Goal: Task Accomplishment & Management: Manage account settings

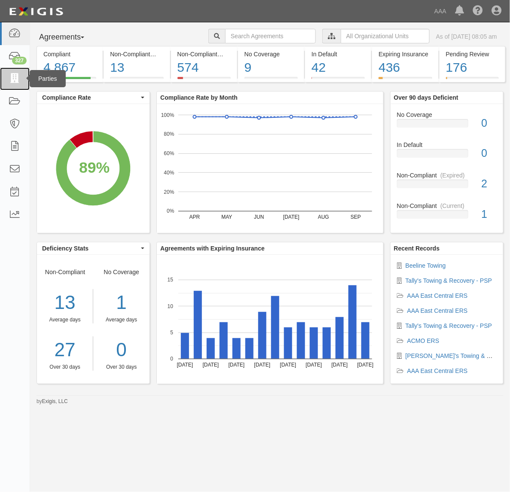
click at [13, 78] on icon at bounding box center [15, 79] width 12 height 10
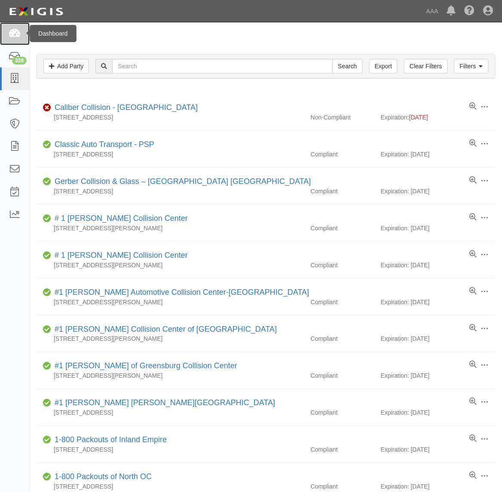
click at [14, 32] on icon at bounding box center [15, 34] width 12 height 10
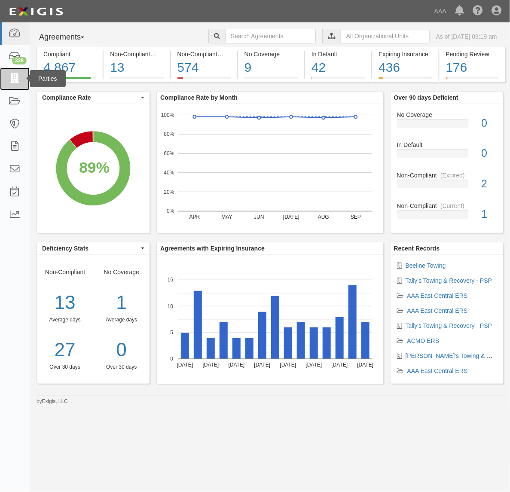
click at [12, 74] on icon at bounding box center [15, 79] width 12 height 10
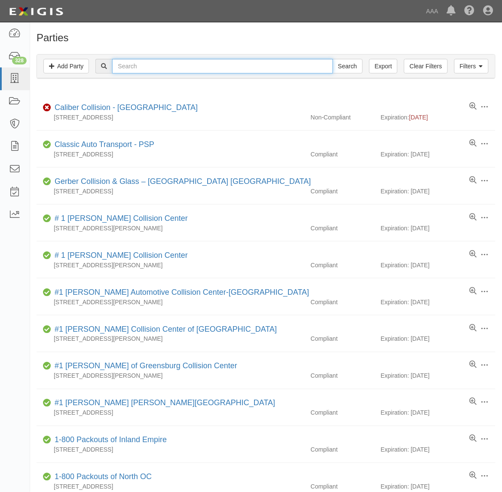
click at [159, 67] on input "text" at bounding box center [222, 66] width 221 height 15
type input "A & A"
click at [333, 59] on input "Search" at bounding box center [348, 66] width 30 height 15
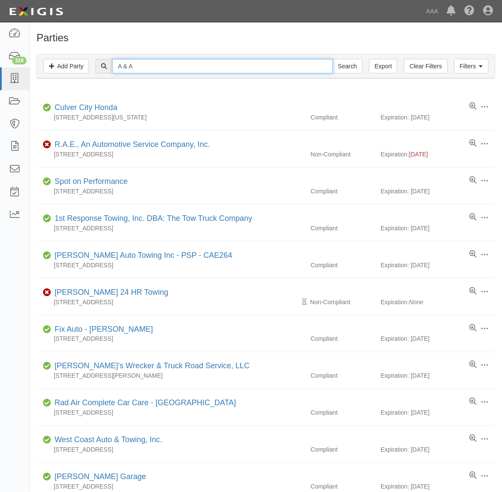
click at [165, 67] on input "A & A" at bounding box center [222, 66] width 221 height 15
type input "A & A Automotive"
click at [333, 59] on input "Search" at bounding box center [348, 66] width 30 height 15
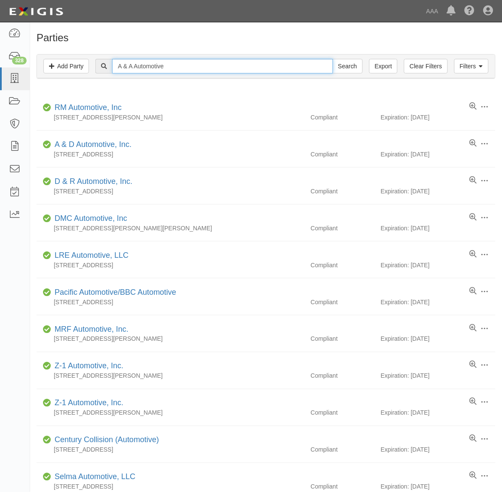
drag, startPoint x: 198, startPoint y: 64, endPoint x: -48, endPoint y: 80, distance: 246.4
click at [0, 80] on html "Toggle navigation Dashboard 328 Inbox Parties Agreements Coverages Documents Me…" at bounding box center [251, 454] width 502 height 909
type input "Ocean Springs"
click at [333, 59] on input "Search" at bounding box center [348, 66] width 30 height 15
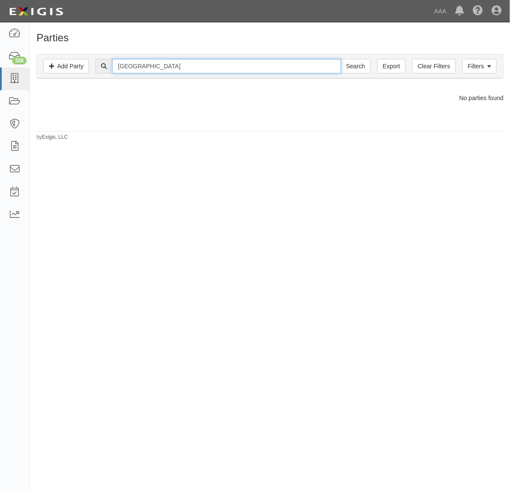
click at [147, 72] on input "[GEOGRAPHIC_DATA]" at bounding box center [226, 66] width 229 height 15
click at [147, 72] on input "Ocean Springs" at bounding box center [226, 66] width 229 height 15
click at [140, 63] on input "232" at bounding box center [226, 66] width 229 height 15
type input "23231"
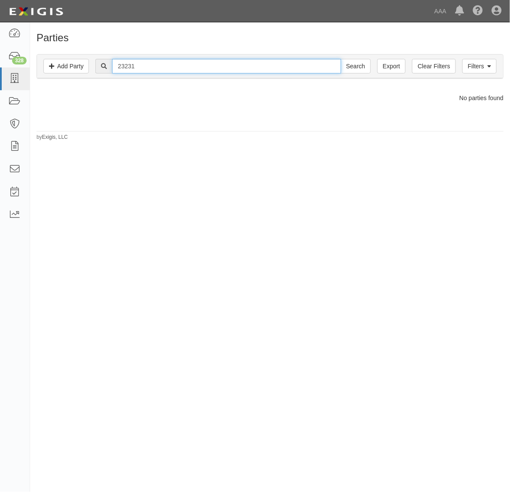
click at [341, 59] on input "Search" at bounding box center [356, 66] width 30 height 15
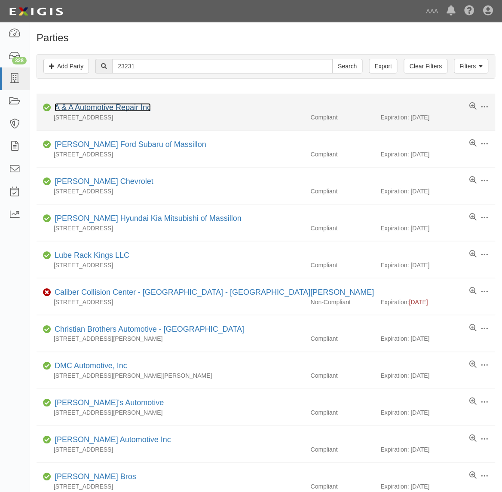
click at [119, 109] on link "A & A Automotive Repair Inc" at bounding box center [103, 107] width 96 height 9
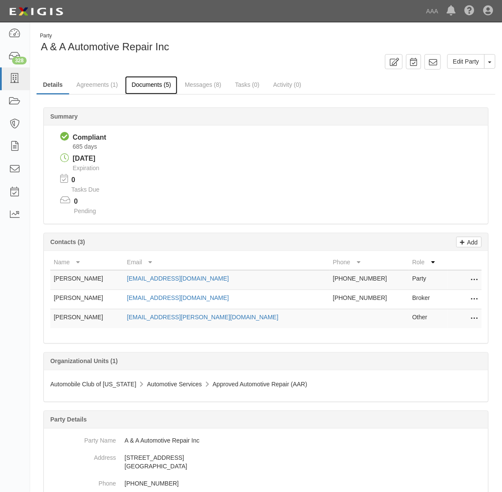
click at [160, 85] on link "Documents (5)" at bounding box center [151, 85] width 52 height 18
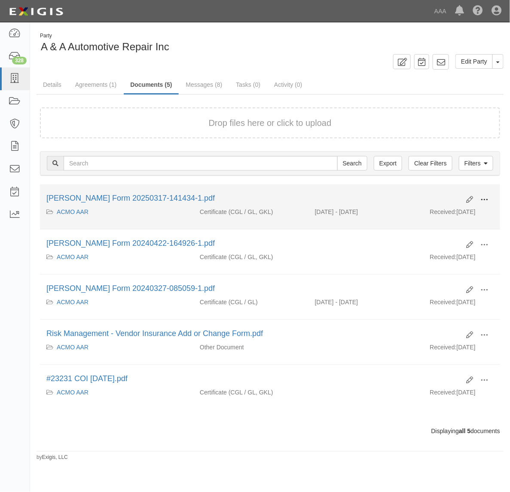
click at [487, 200] on span at bounding box center [485, 200] width 8 height 8
click at [466, 211] on link "View" at bounding box center [443, 212] width 68 height 15
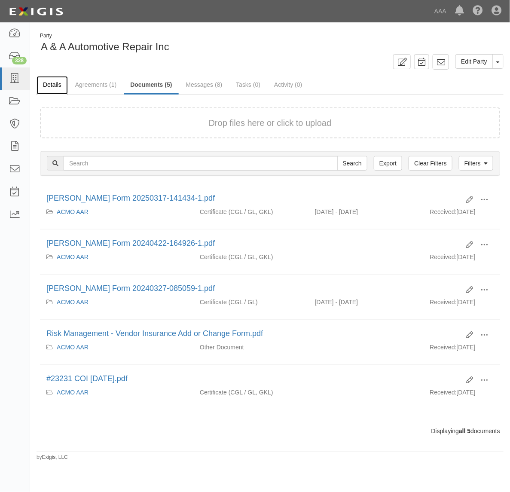
click at [60, 82] on link "Details" at bounding box center [52, 85] width 31 height 18
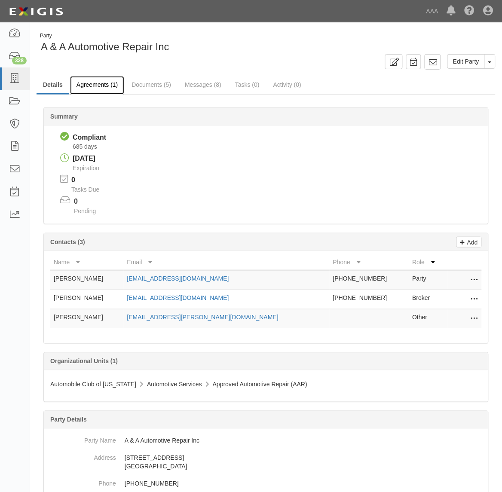
click at [108, 87] on link "Agreements (1)" at bounding box center [97, 85] width 54 height 18
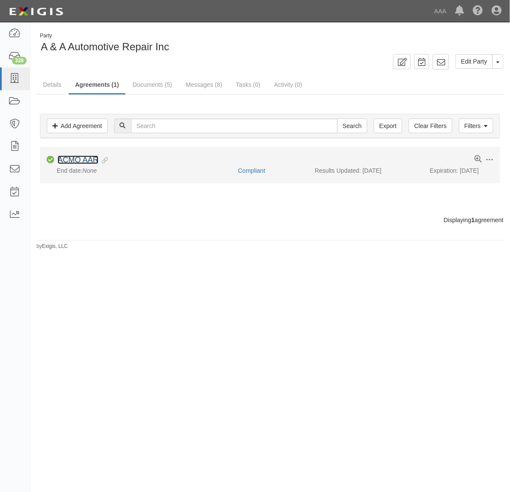
click at [86, 160] on link "ACMO AAR" at bounding box center [78, 160] width 41 height 9
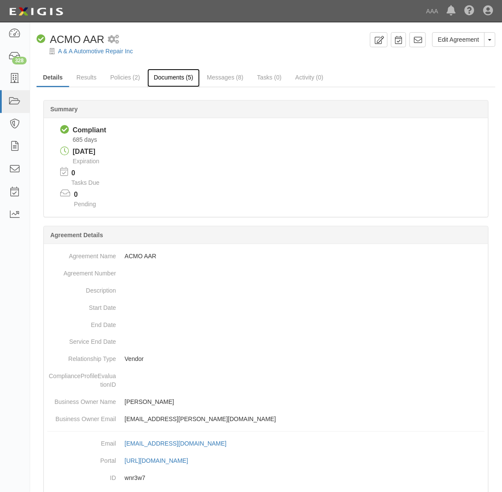
click at [164, 80] on link "Documents (5)" at bounding box center [173, 78] width 52 height 18
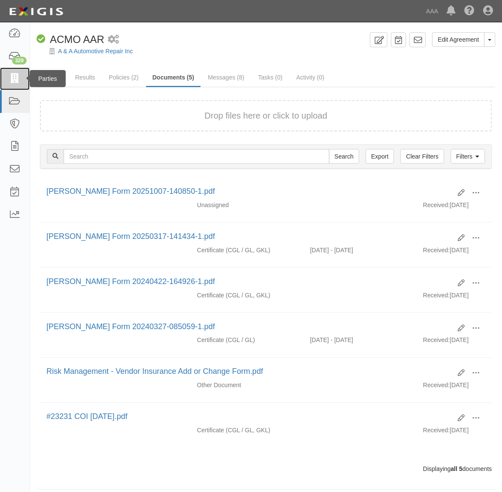
click at [13, 77] on icon at bounding box center [15, 79] width 12 height 10
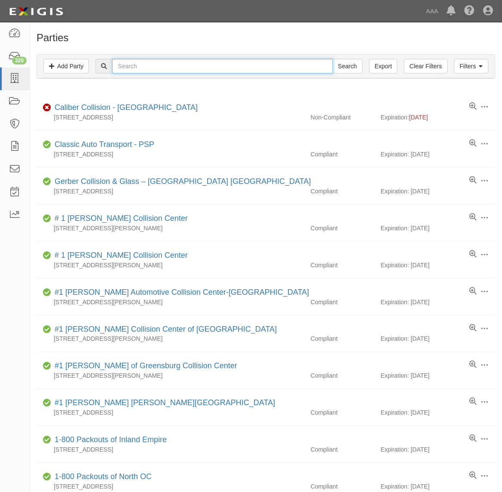
click at [140, 64] on input "text" at bounding box center [222, 66] width 221 height 15
type input "Oades"
click at [333, 59] on input "Search" at bounding box center [348, 66] width 30 height 15
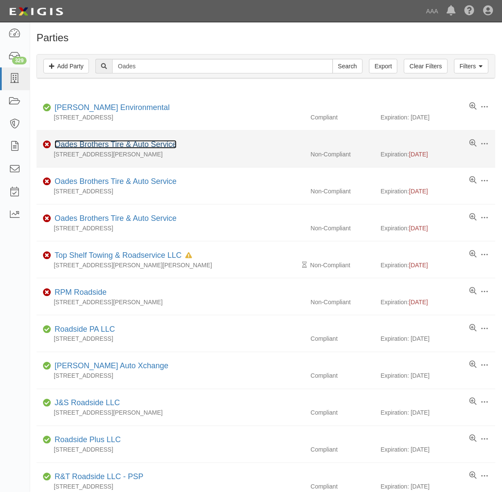
click at [124, 143] on link "Oades Brothers Tire & Auto Service" at bounding box center [116, 144] width 122 height 9
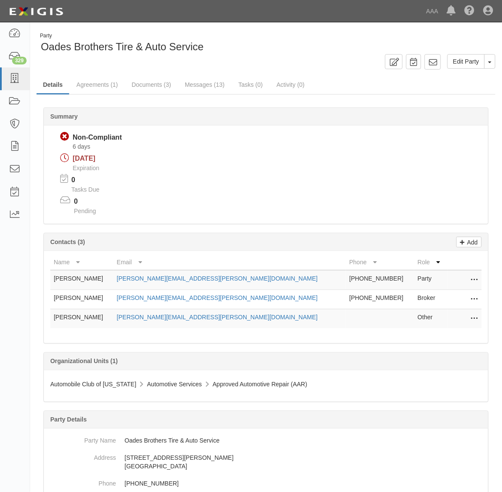
click at [473, 295] on icon at bounding box center [474, 299] width 7 height 11
click at [451, 295] on link "Edit" at bounding box center [444, 296] width 68 height 15
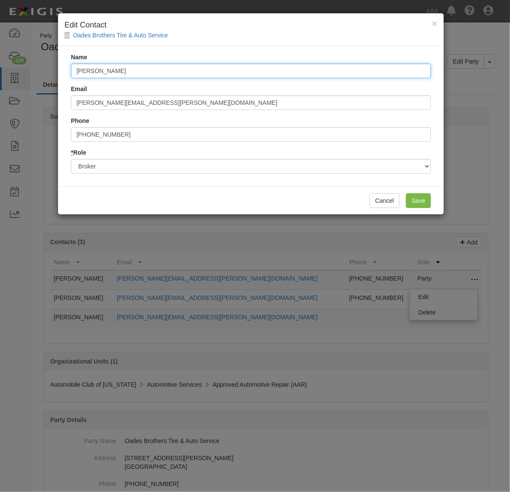
drag, startPoint x: 135, startPoint y: 72, endPoint x: -27, endPoint y: 59, distance: 162.2
click at [0, 59] on html "Toggle navigation Dashboard 329 Inbox Parties Agreements Coverages Documents Me…" at bounding box center [255, 340] width 510 height 680
type input "Nolan Regnier"
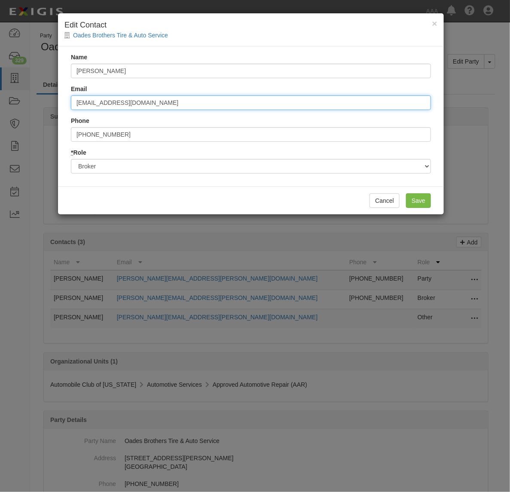
type input "service@intrepiddirect.com"
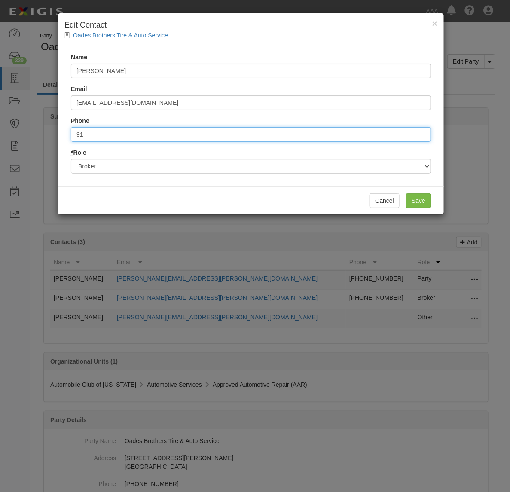
type input "9"
type input "8772497181"
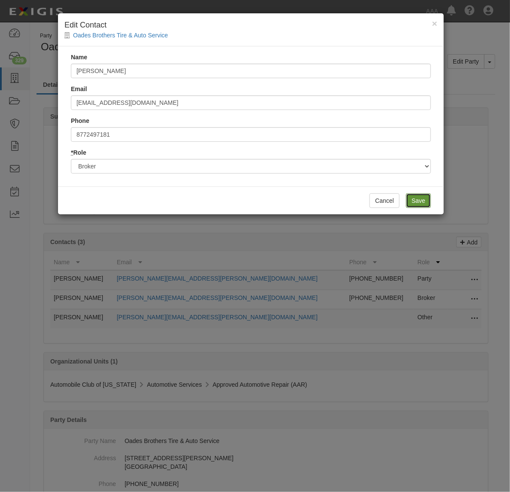
click at [426, 200] on input "Save" at bounding box center [418, 200] width 25 height 15
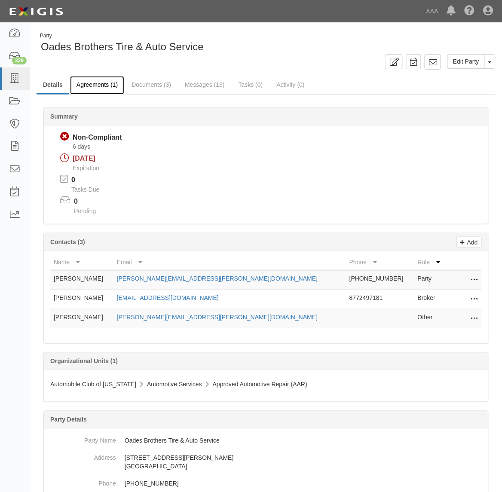
click at [107, 89] on link "Agreements (1)" at bounding box center [97, 85] width 54 height 18
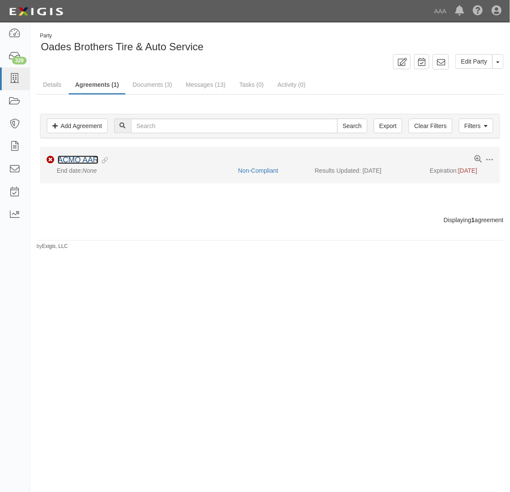
click at [84, 164] on link "ACMO AAR" at bounding box center [78, 160] width 41 height 9
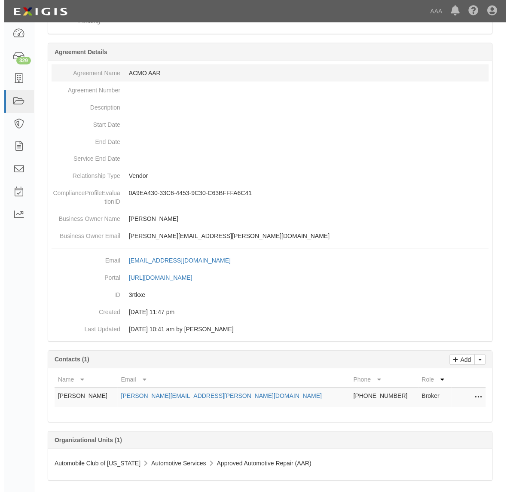
scroll to position [194, 0]
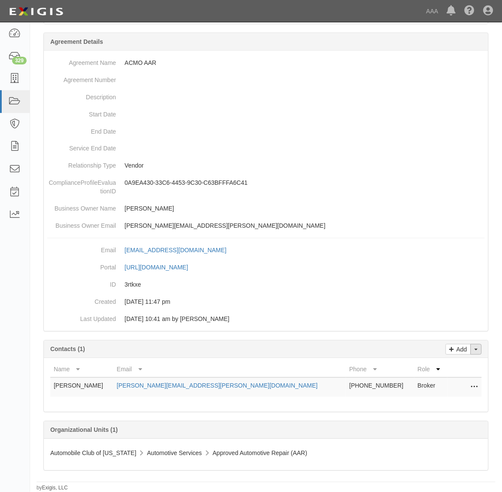
click at [481, 351] on button "Toggle Contact Dropdown" at bounding box center [476, 349] width 11 height 11
click at [463, 361] on link "Change contacts" at bounding box center [448, 364] width 68 height 11
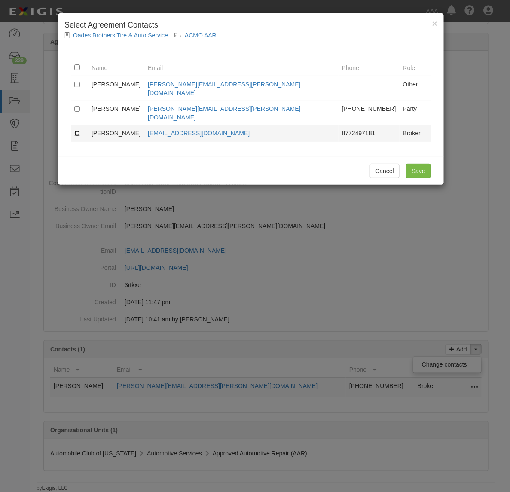
click at [78, 131] on input "checkbox" at bounding box center [77, 134] width 6 height 6
checkbox input "true"
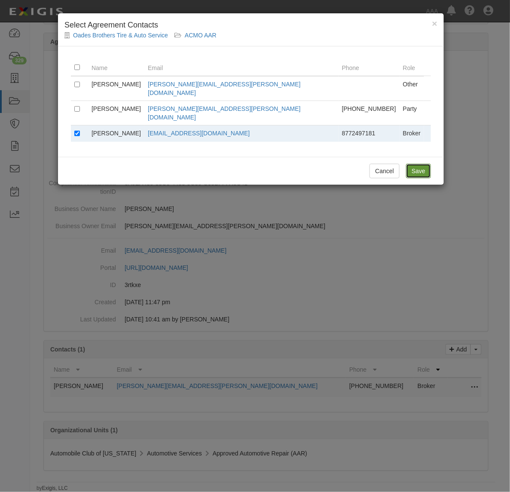
click at [413, 164] on input "Save" at bounding box center [418, 171] width 25 height 15
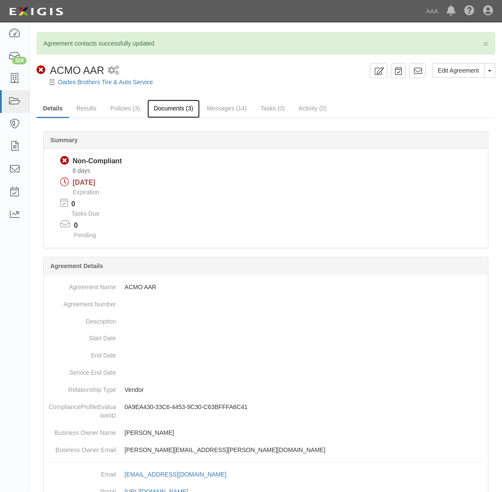
click at [175, 110] on link "Documents (3)" at bounding box center [173, 109] width 52 height 18
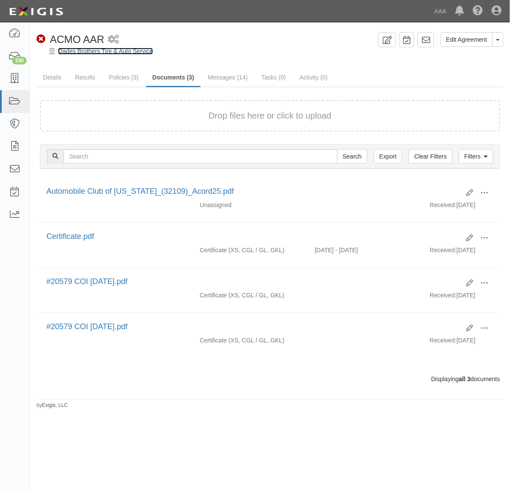
click at [70, 50] on link "Oades Brothers Tire & Auto Service" at bounding box center [105, 51] width 95 height 7
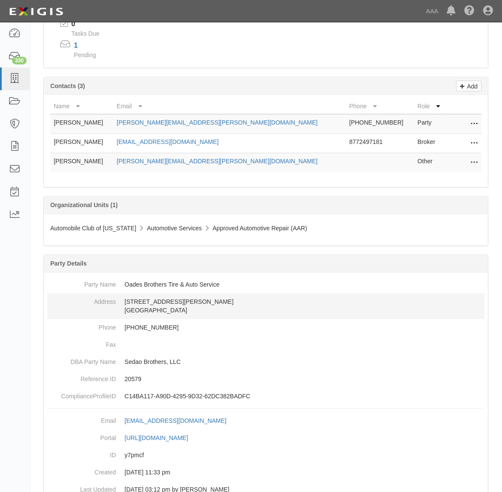
scroll to position [161, 0]
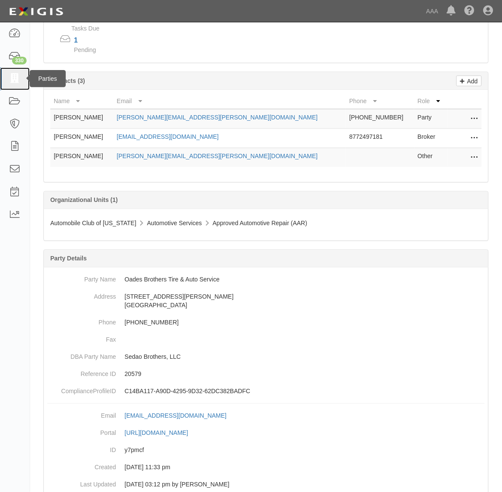
click at [22, 83] on link at bounding box center [15, 78] width 30 height 23
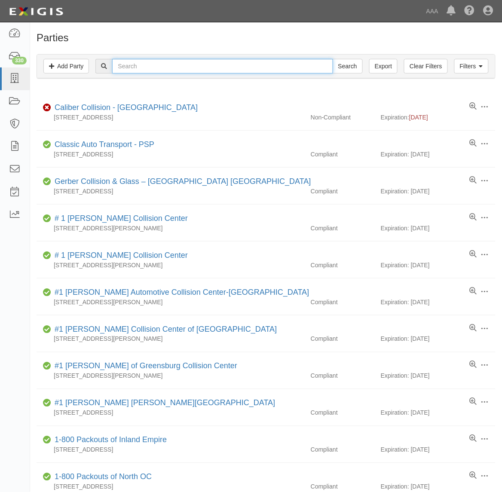
click at [155, 61] on input "text" at bounding box center [222, 66] width 221 height 15
type input "Oades"
click at [333, 59] on input "Search" at bounding box center [348, 66] width 30 height 15
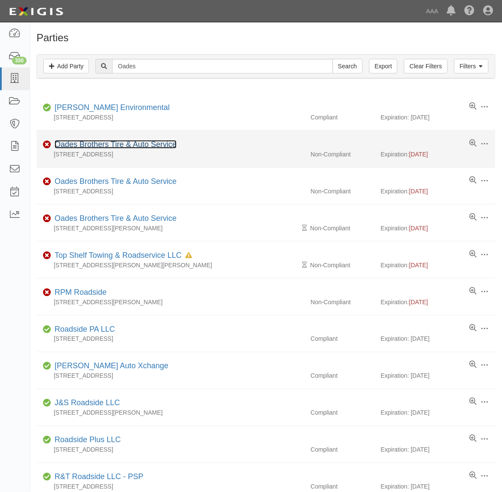
click at [136, 148] on link "Oades Brothers Tire & Auto Service" at bounding box center [116, 144] width 122 height 9
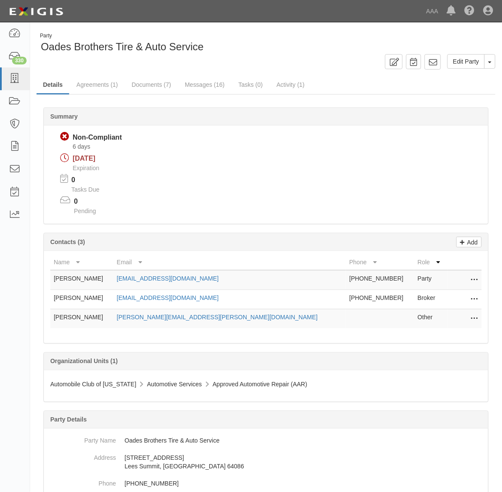
click at [472, 300] on icon at bounding box center [474, 299] width 7 height 11
click at [460, 301] on link "Edit" at bounding box center [444, 296] width 68 height 15
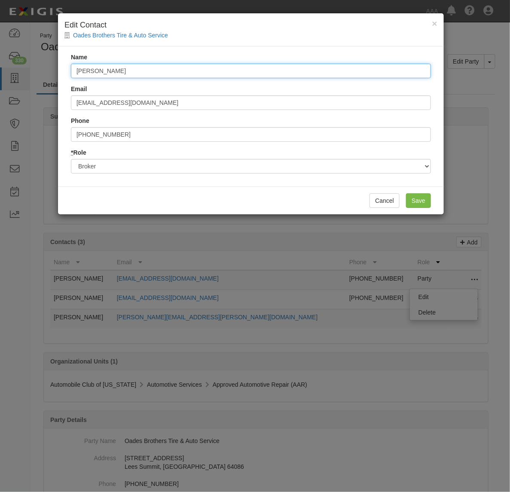
drag, startPoint x: 159, startPoint y: 73, endPoint x: -55, endPoint y: 82, distance: 214.3
click at [0, 82] on html "Toggle navigation Dashboard 330 Inbox Parties Agreements Coverages Documents Me…" at bounding box center [255, 340] width 510 height 680
type input "[PERSON_NAME]"
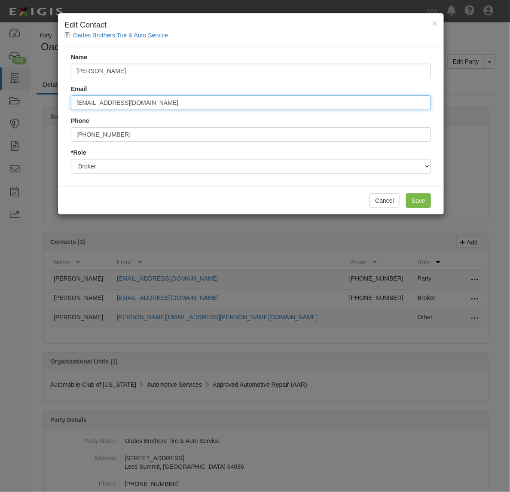
type input "service@intrepiddirect.com"
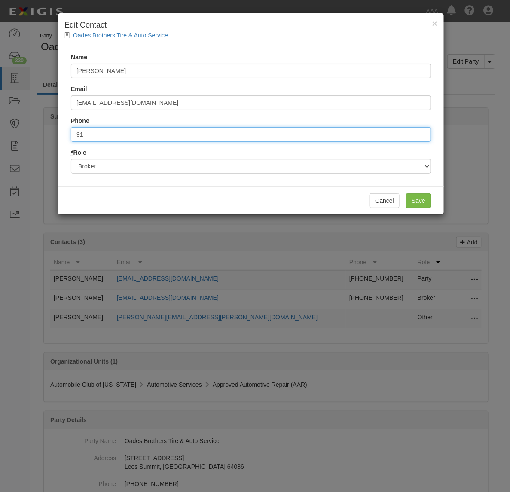
type input "9"
type input "8772497181"
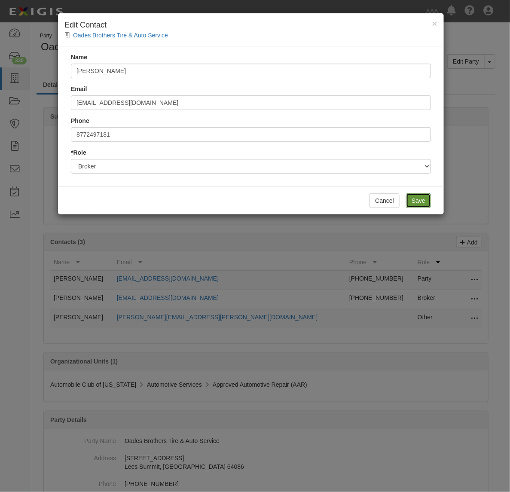
click at [421, 203] on input "Save" at bounding box center [418, 200] width 25 height 15
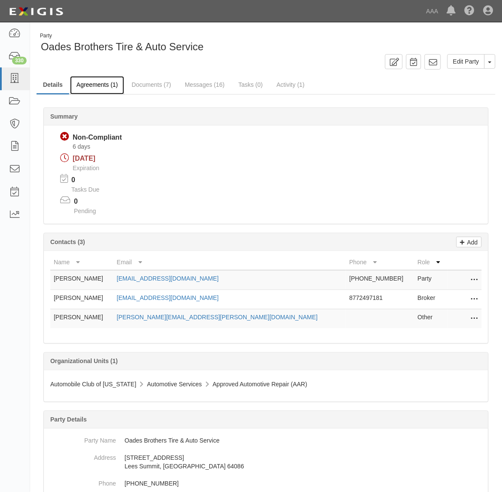
click at [87, 83] on link "Agreements (1)" at bounding box center [97, 85] width 54 height 18
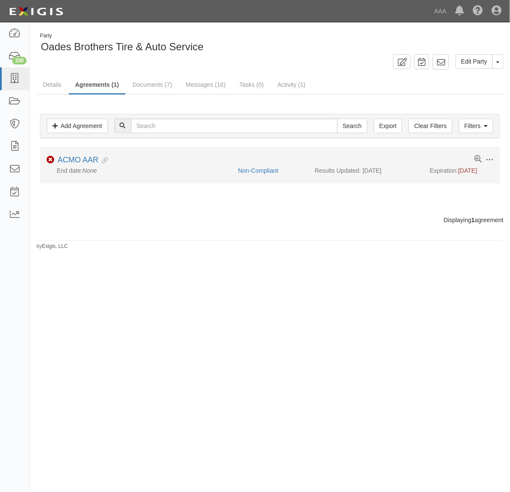
drag, startPoint x: 86, startPoint y: 157, endPoint x: 76, endPoint y: 148, distance: 13.7
click at [76, 148] on li "Toggle Agreement Dropdown Edit Log activity Add task Send message Archive Non-C…" at bounding box center [270, 165] width 460 height 37
click at [78, 162] on link "ACMO AAR" at bounding box center [78, 160] width 41 height 9
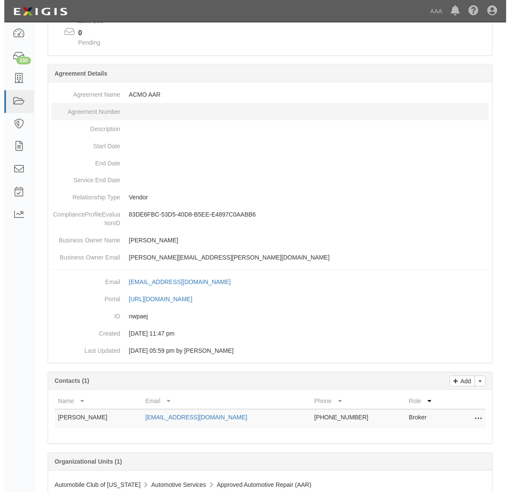
scroll to position [194, 0]
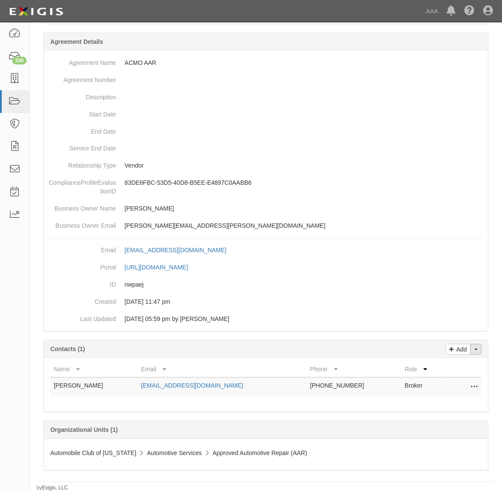
click at [474, 353] on button "Toggle Contact Dropdown" at bounding box center [476, 349] width 11 height 11
click at [467, 360] on link "Change contacts" at bounding box center [448, 364] width 68 height 11
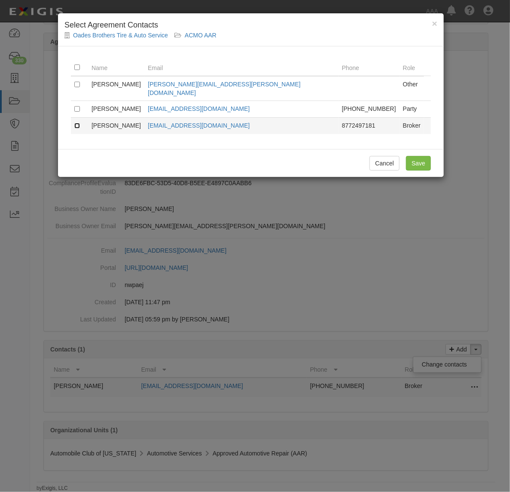
click at [77, 123] on input "checkbox" at bounding box center [77, 126] width 6 height 6
checkbox input "true"
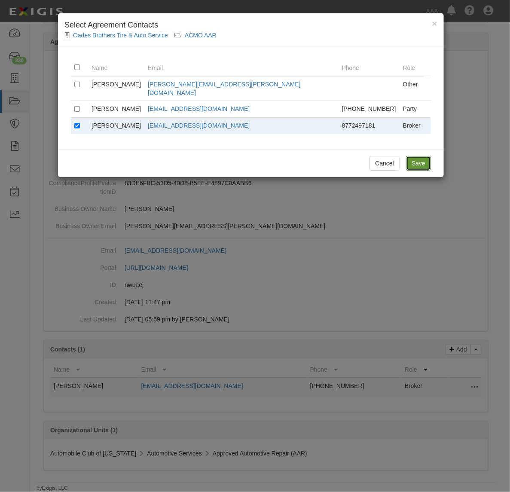
click at [416, 158] on input "Save" at bounding box center [418, 163] width 25 height 15
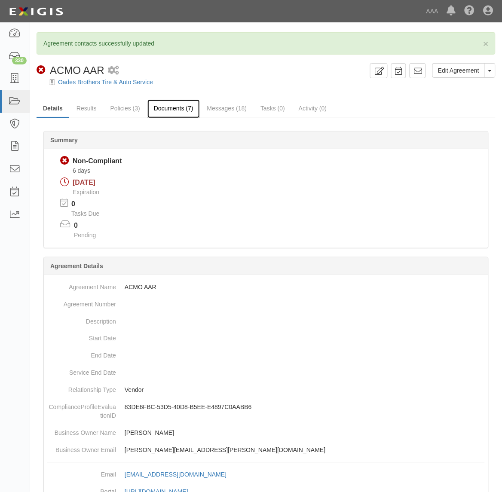
click at [183, 107] on link "Documents (7)" at bounding box center [173, 109] width 52 height 18
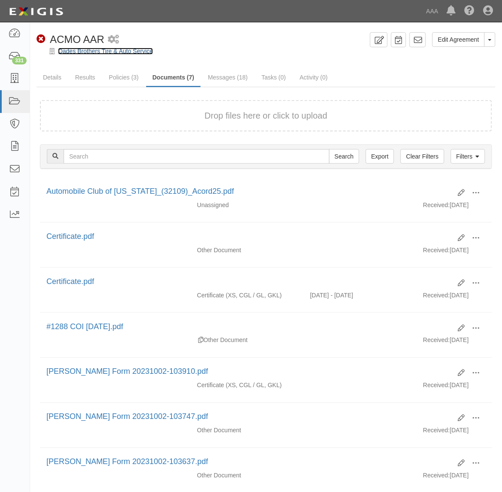
click at [69, 48] on link "Oades Brothers Tire & Auto Service" at bounding box center [105, 51] width 95 height 7
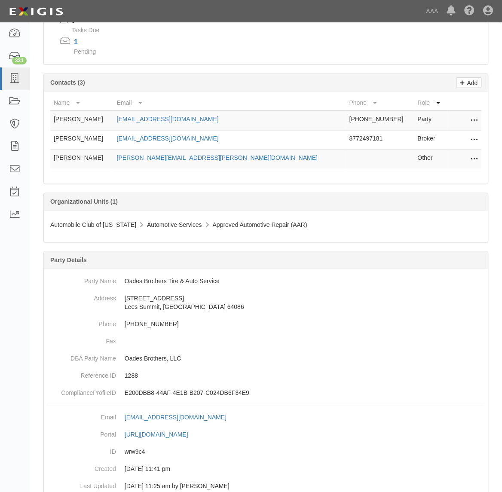
scroll to position [161, 0]
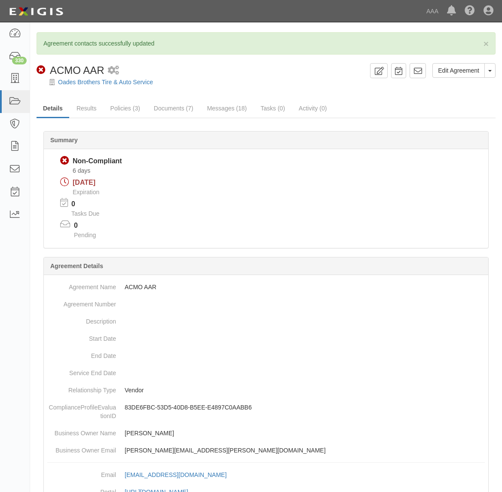
scroll to position [226, 0]
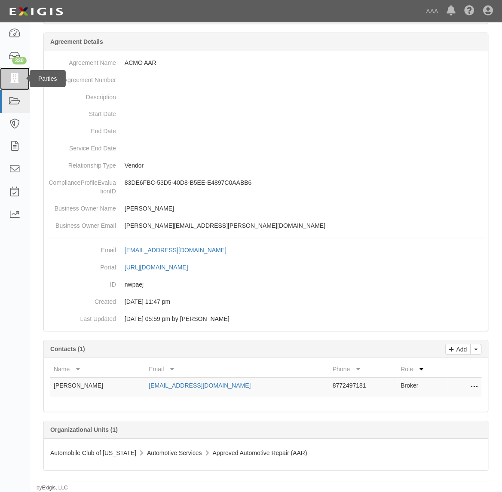
click at [16, 80] on icon at bounding box center [15, 79] width 12 height 10
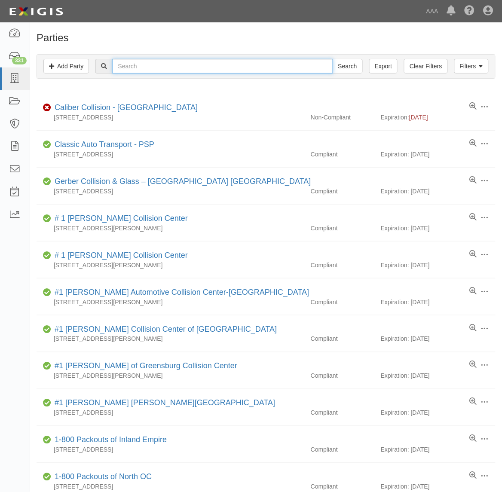
click at [136, 65] on input "text" at bounding box center [222, 66] width 221 height 15
type input "O"
type input "Oades"
click at [333, 59] on input "Search" at bounding box center [348, 66] width 30 height 15
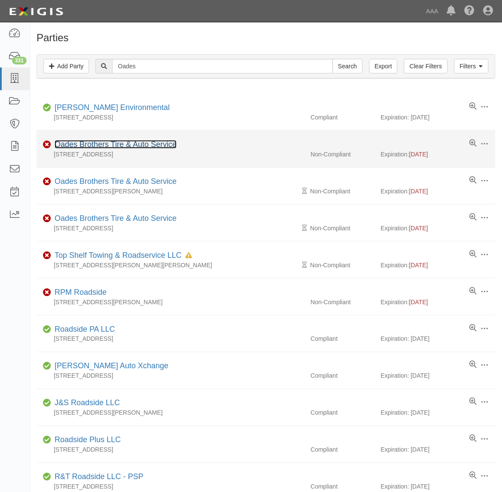
click at [138, 144] on link "Oades Brothers Tire & Auto Service" at bounding box center [116, 144] width 122 height 9
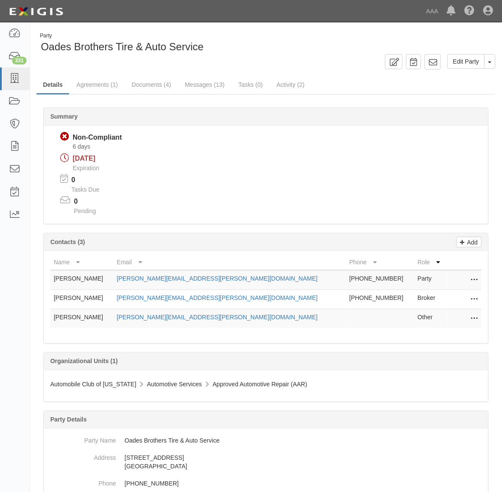
click at [472, 298] on icon at bounding box center [474, 299] width 7 height 11
drag, startPoint x: 463, startPoint y: 297, endPoint x: 420, endPoint y: 291, distance: 42.9
click at [462, 297] on link "Edit" at bounding box center [444, 296] width 68 height 15
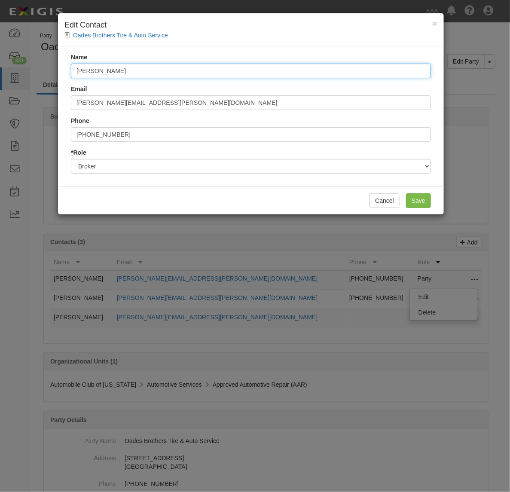
drag, startPoint x: 171, startPoint y: 75, endPoint x: -49, endPoint y: 64, distance: 220.4
click at [0, 64] on html "Toggle navigation Dashboard 331 Inbox Parties Agreements Coverages Documents Me…" at bounding box center [255, 340] width 510 height 680
click at [121, 69] on input "Nolan Regneir" at bounding box center [251, 71] width 360 height 15
type input "[PERSON_NAME]"
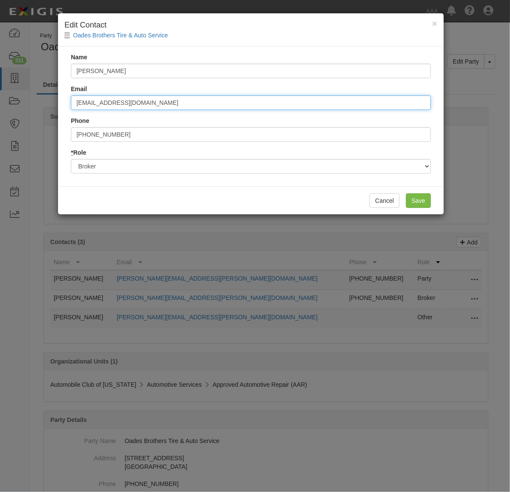
type input "[EMAIL_ADDRESS][DOMAIN_NAME]"
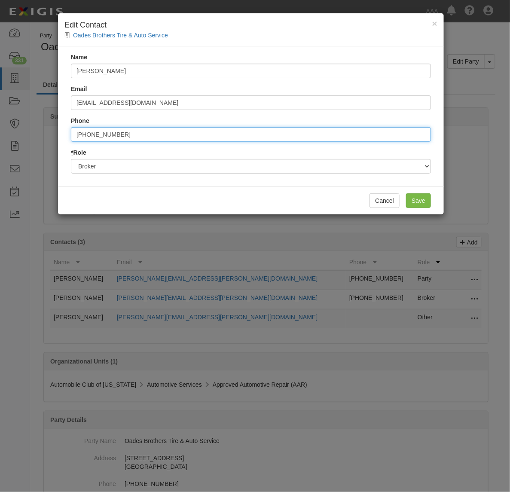
drag, startPoint x: 136, startPoint y: 135, endPoint x: 24, endPoint y: 131, distance: 112.7
click at [24, 131] on div "× Edit Contact Oades Brothers Tire & Auto Service Name Nolan Regnier Email serv…" at bounding box center [255, 246] width 510 height 492
type input "8772497181"
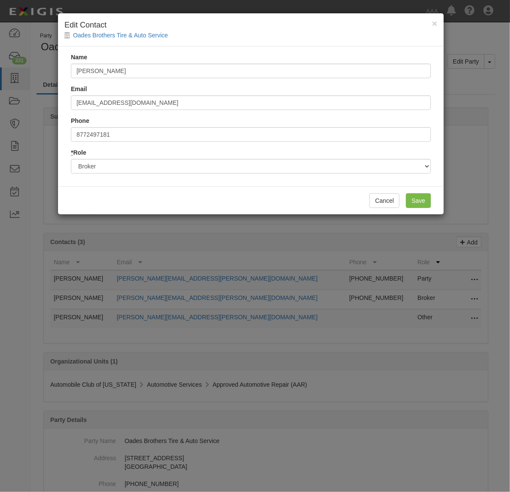
click at [428, 192] on div "Cancel Save" at bounding box center [251, 201] width 386 height 28
click at [423, 196] on input "Save" at bounding box center [418, 200] width 25 height 15
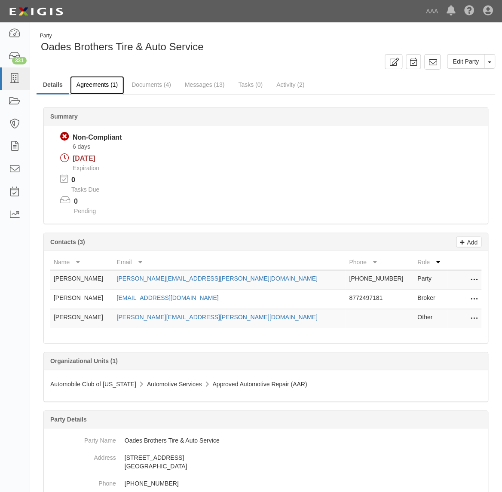
click at [91, 78] on link "Agreements (1)" at bounding box center [97, 85] width 54 height 18
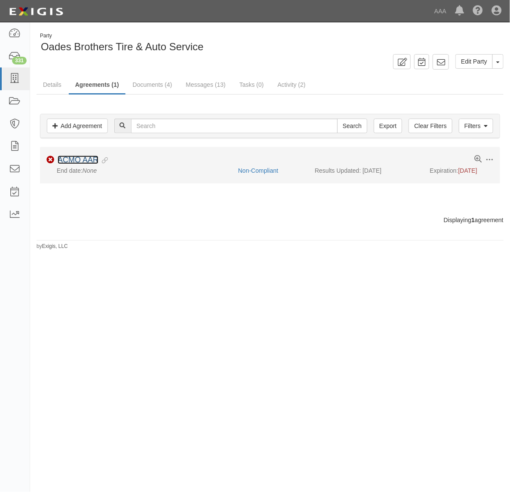
click at [87, 162] on link "ACMO AAR" at bounding box center [78, 160] width 41 height 9
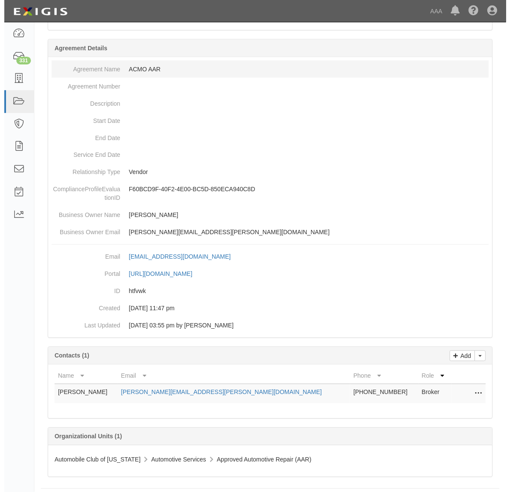
scroll to position [194, 0]
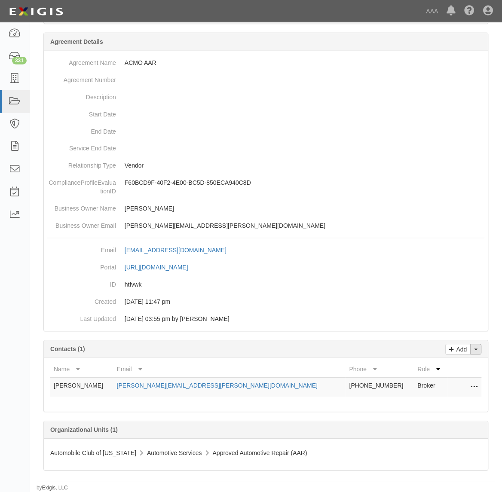
click at [478, 348] on button "Toggle Contact Dropdown" at bounding box center [476, 349] width 11 height 11
click at [453, 368] on link "Change contacts" at bounding box center [448, 364] width 68 height 11
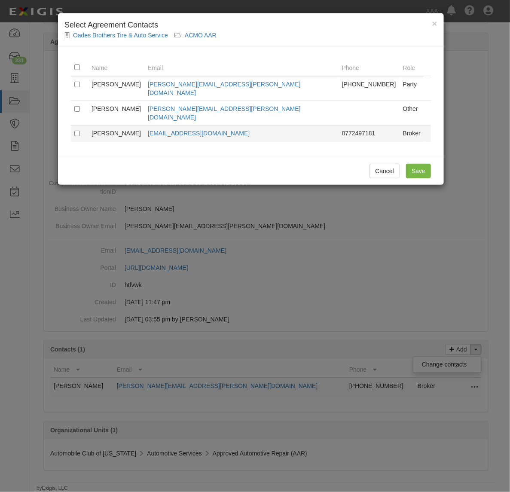
click at [78, 125] on td at bounding box center [79, 133] width 17 height 17
click at [78, 131] on input "checkbox" at bounding box center [77, 134] width 6 height 6
checkbox input "true"
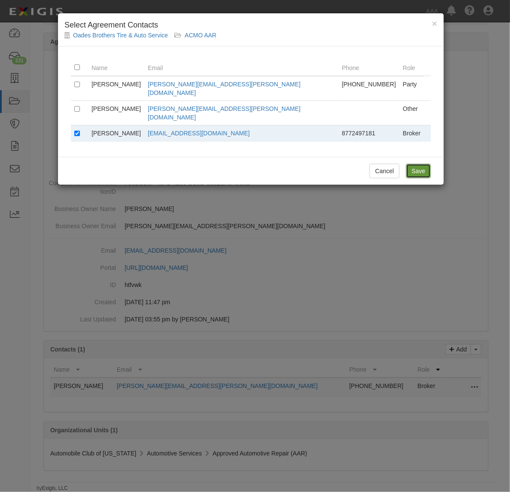
click at [409, 164] on input "Save" at bounding box center [418, 171] width 25 height 15
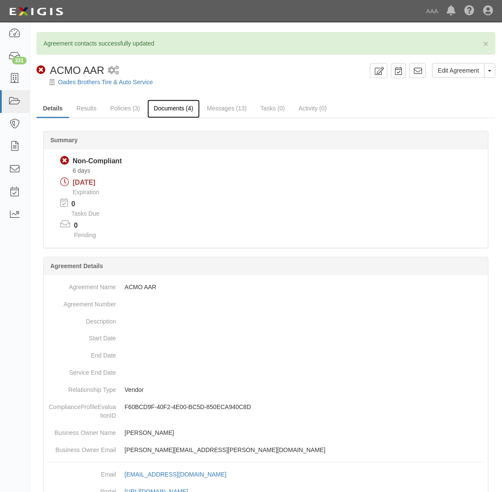
click at [171, 106] on link "Documents (4)" at bounding box center [173, 109] width 52 height 18
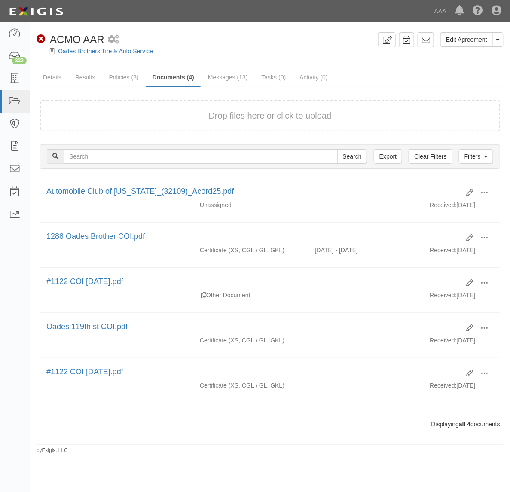
click at [82, 56] on div at bounding box center [270, 58] width 480 height 7
click at [83, 52] on link "Oades Brothers Tire & Auto Service" at bounding box center [105, 51] width 95 height 7
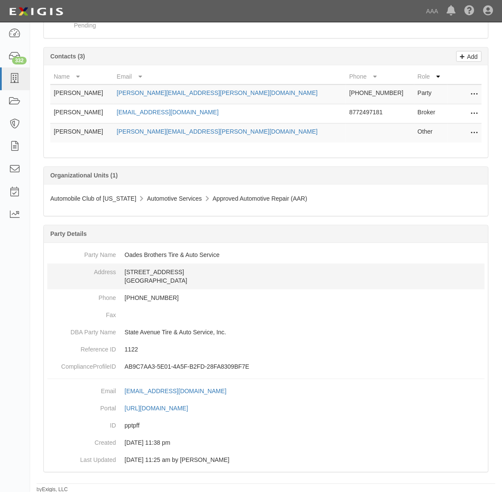
scroll to position [190, 0]
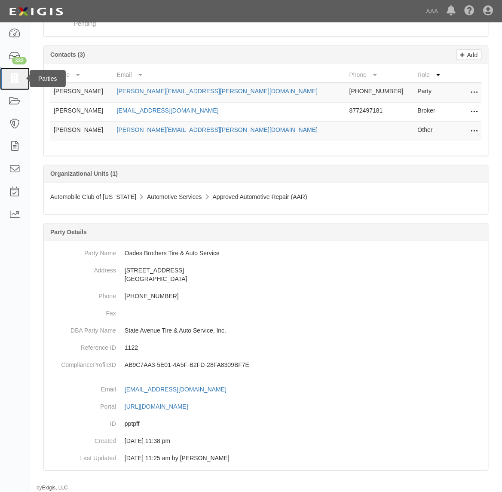
click at [20, 74] on icon at bounding box center [15, 79] width 12 height 10
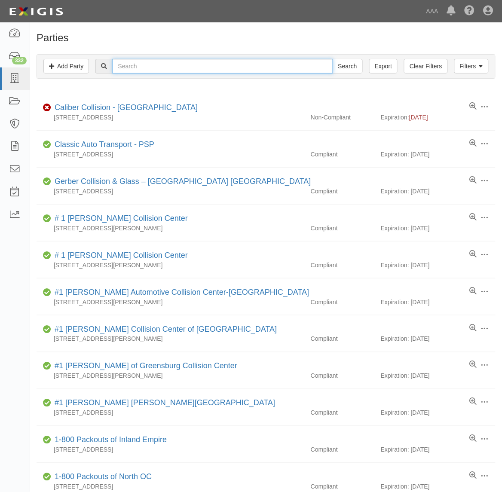
click at [188, 67] on input "text" at bounding box center [222, 66] width 221 height 15
click at [136, 65] on input "text" at bounding box center [222, 66] width 221 height 15
type input "144343"
click at [333, 59] on input "Search" at bounding box center [348, 66] width 30 height 15
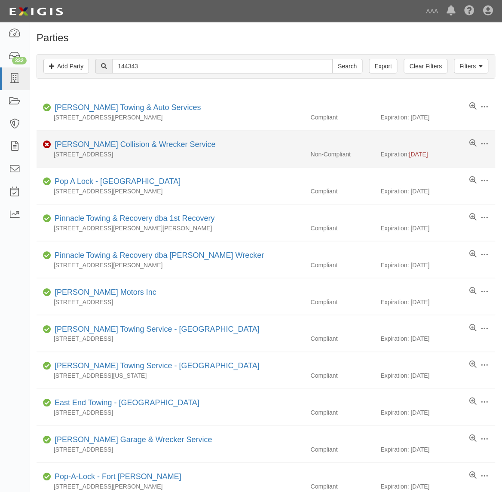
click at [132, 141] on div "Jim Smith Collision & Wrecker Service" at bounding box center [133, 144] width 165 height 11
click at [135, 143] on link "Jim Smith Collision & Wrecker Service" at bounding box center [135, 144] width 161 height 9
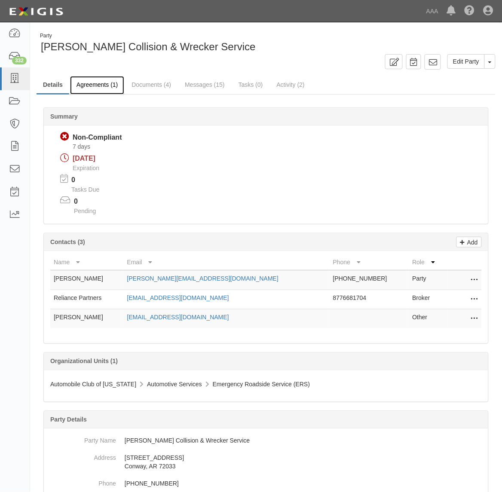
click at [102, 85] on link "Agreements (1)" at bounding box center [97, 85] width 54 height 18
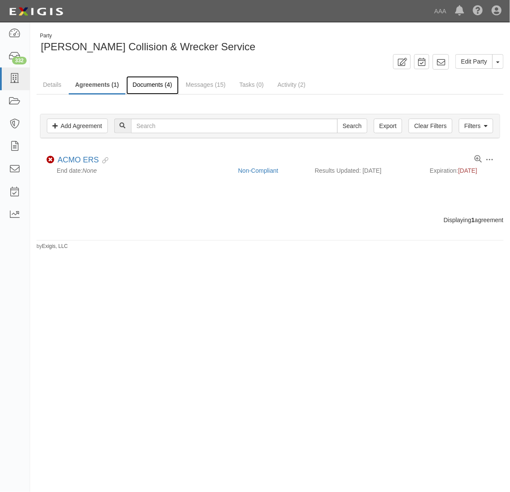
click at [162, 86] on link "Documents (4)" at bounding box center [152, 85] width 52 height 18
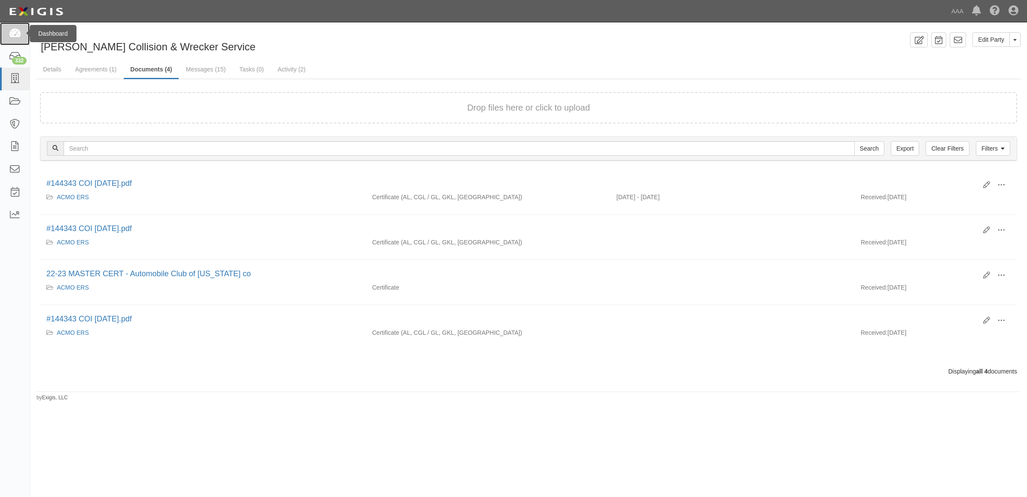
click at [17, 39] on link at bounding box center [15, 33] width 30 height 23
